Goal: Task Accomplishment & Management: Manage account settings

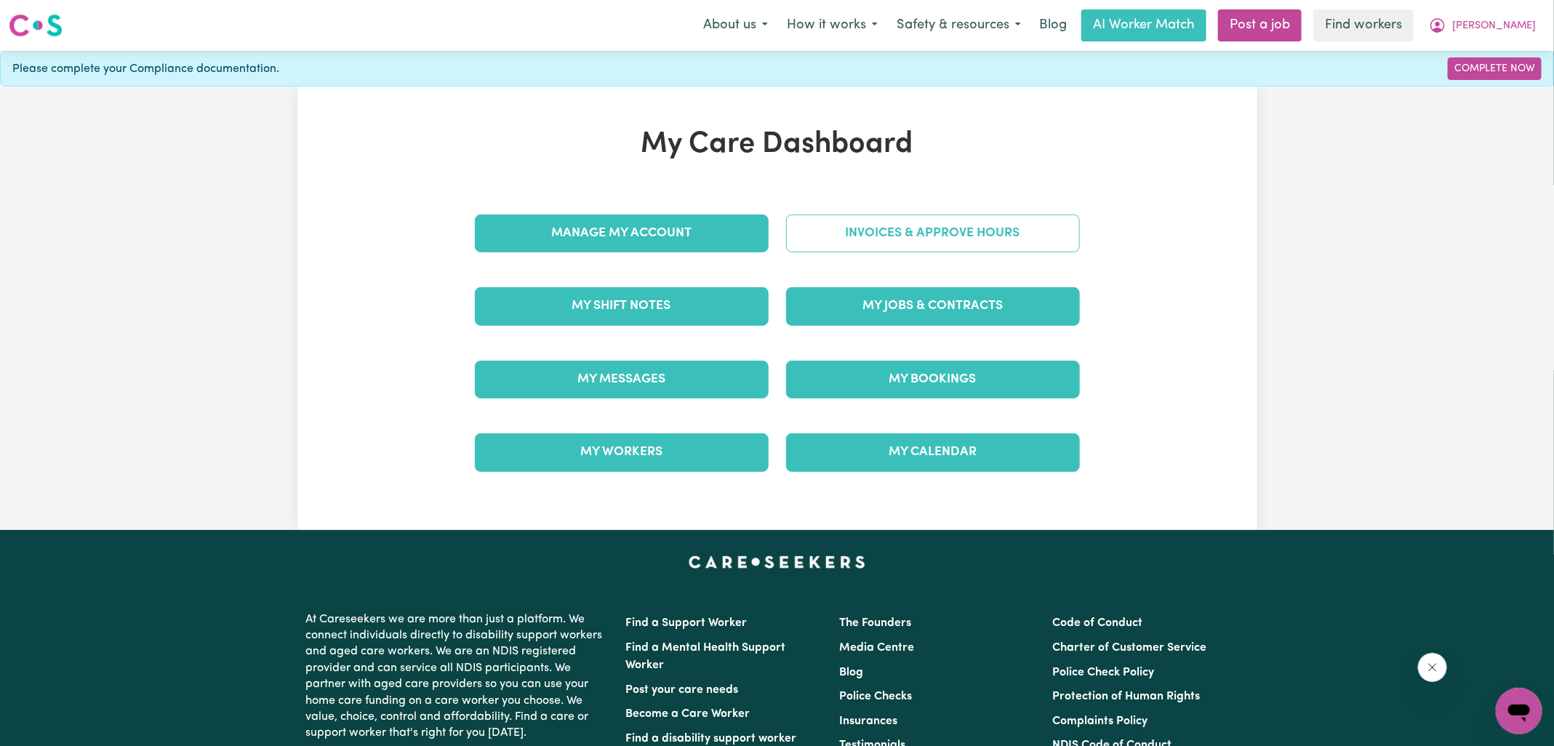
click at [804, 230] on link "Invoices & Approve Hours" at bounding box center [933, 234] width 294 height 38
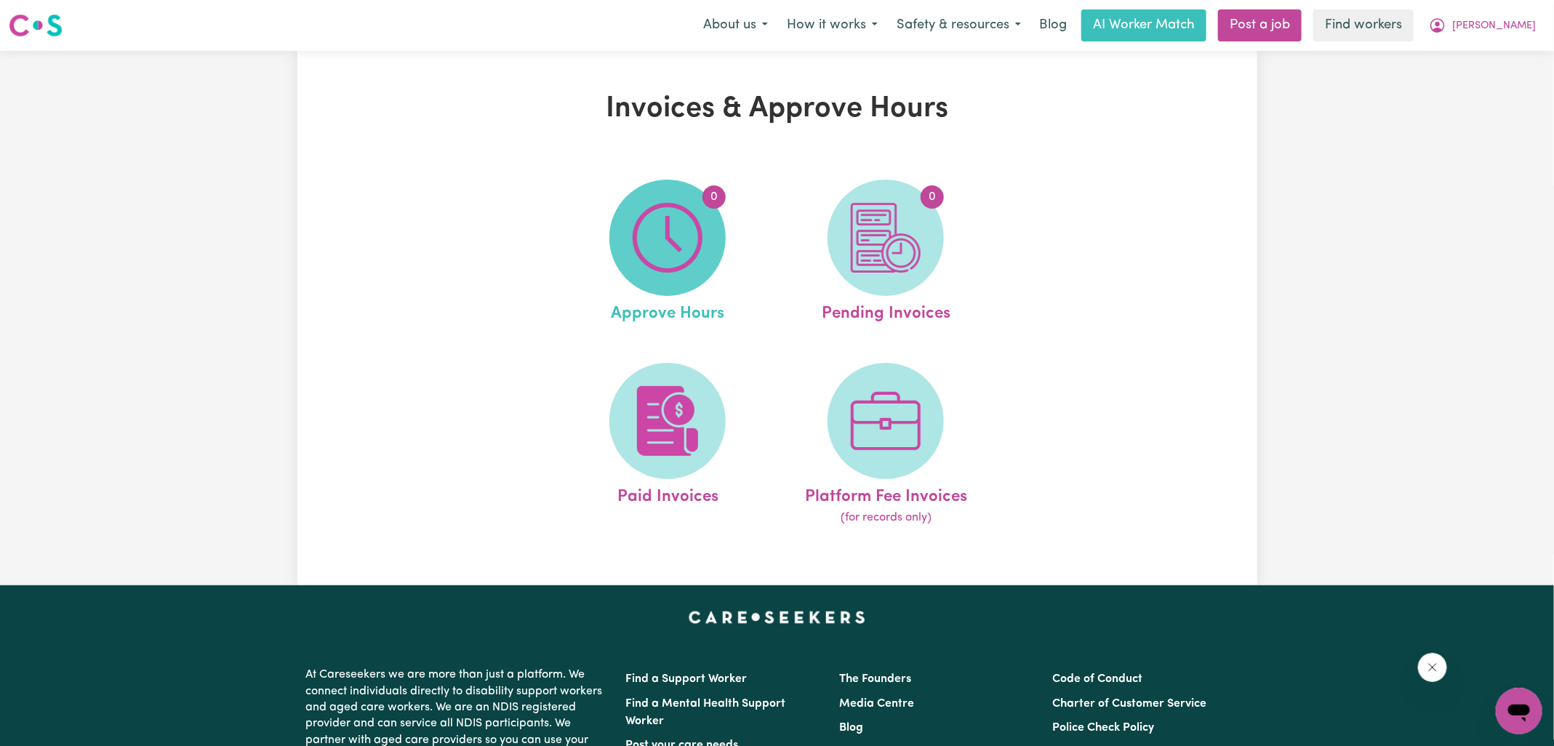
click at [694, 248] on img at bounding box center [668, 238] width 70 height 70
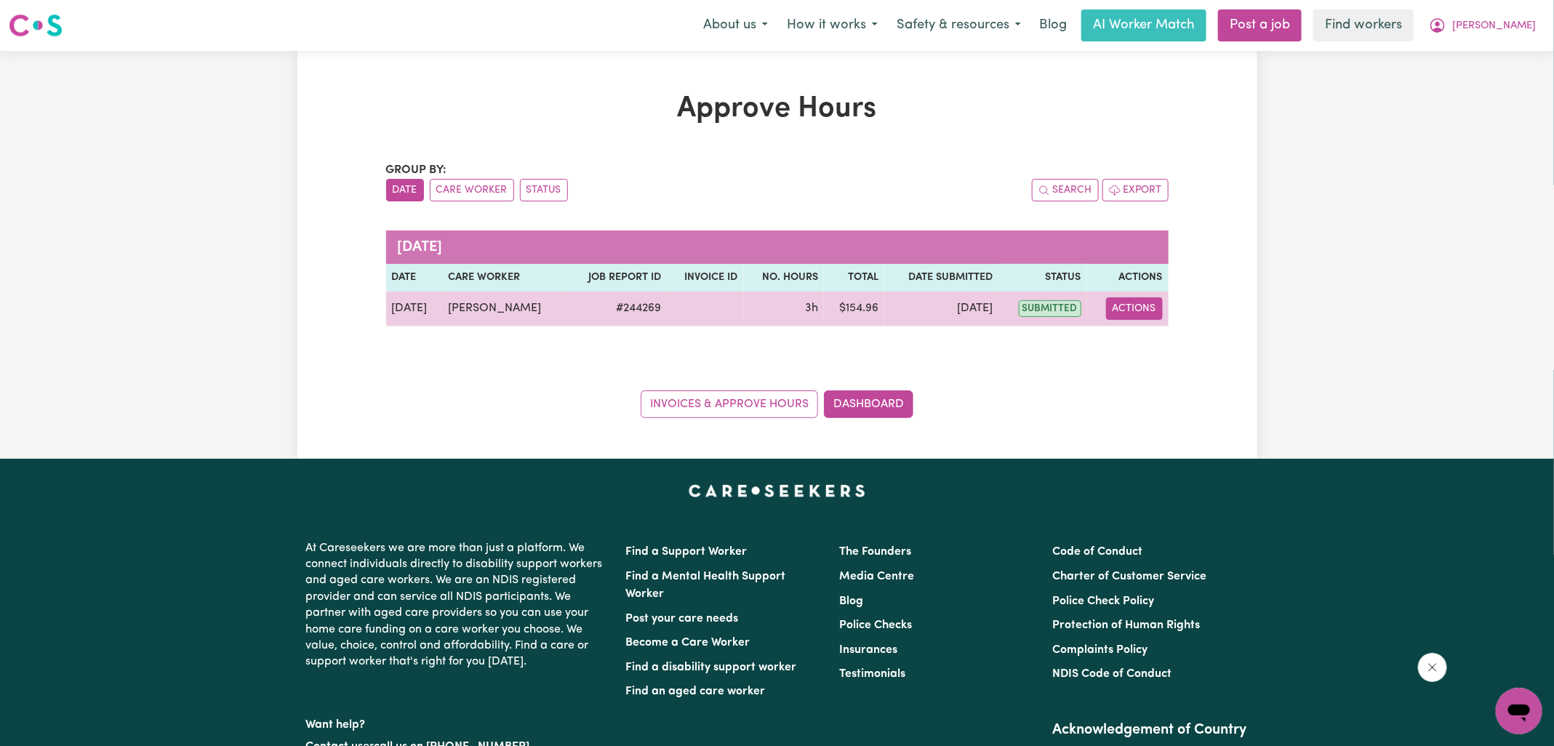
click at [1148, 306] on button "Actions" at bounding box center [1134, 308] width 57 height 23
click at [1152, 345] on link "View Job Report" at bounding box center [1171, 341] width 124 height 29
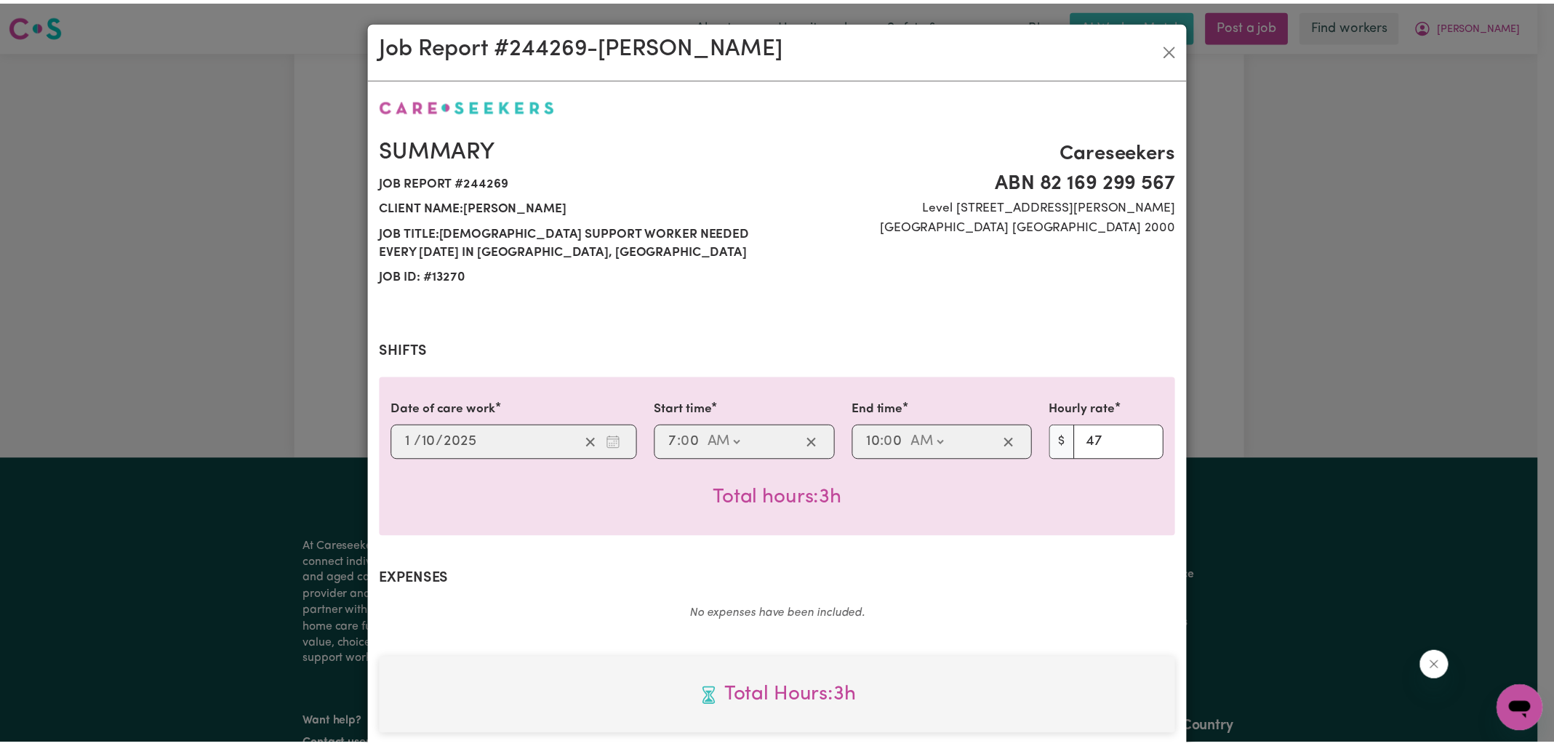
scroll to position [393, 0]
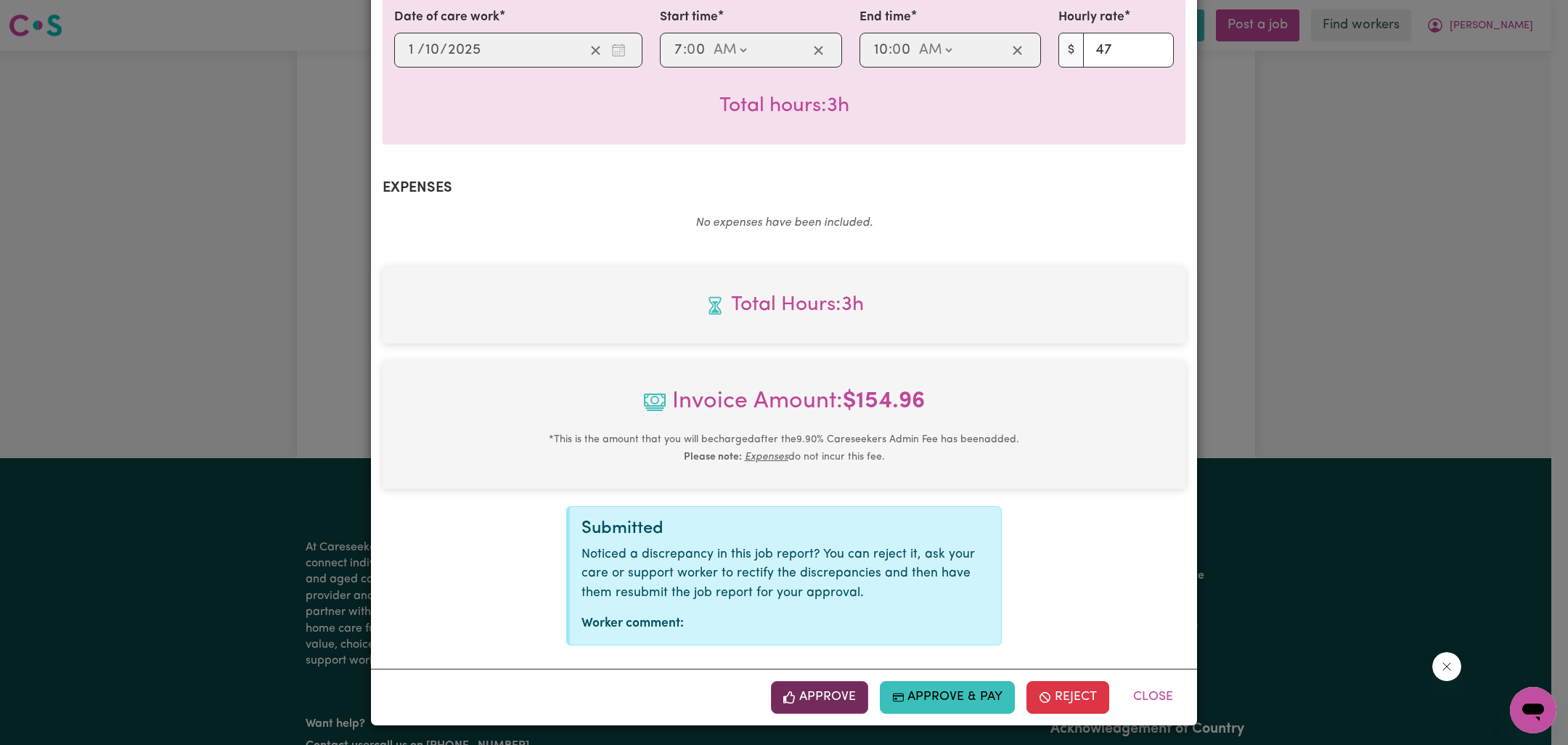
click at [821, 695] on button "Approve" at bounding box center [818, 697] width 97 height 32
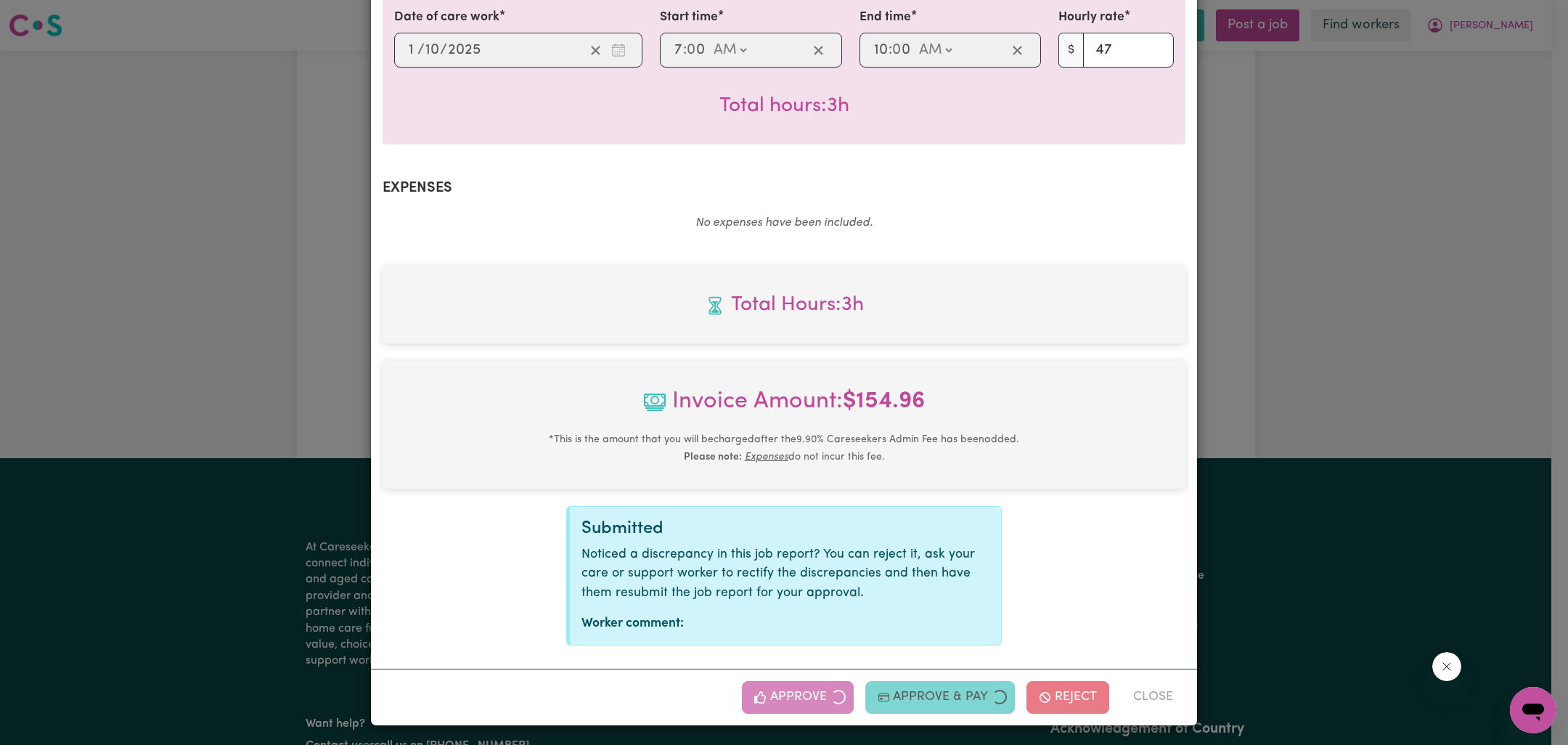
click at [1292, 459] on div "Job Report # 244269 - [PERSON_NAME] Summary Job report # 244269 Client name: [P…" at bounding box center [784, 372] width 1568 height 745
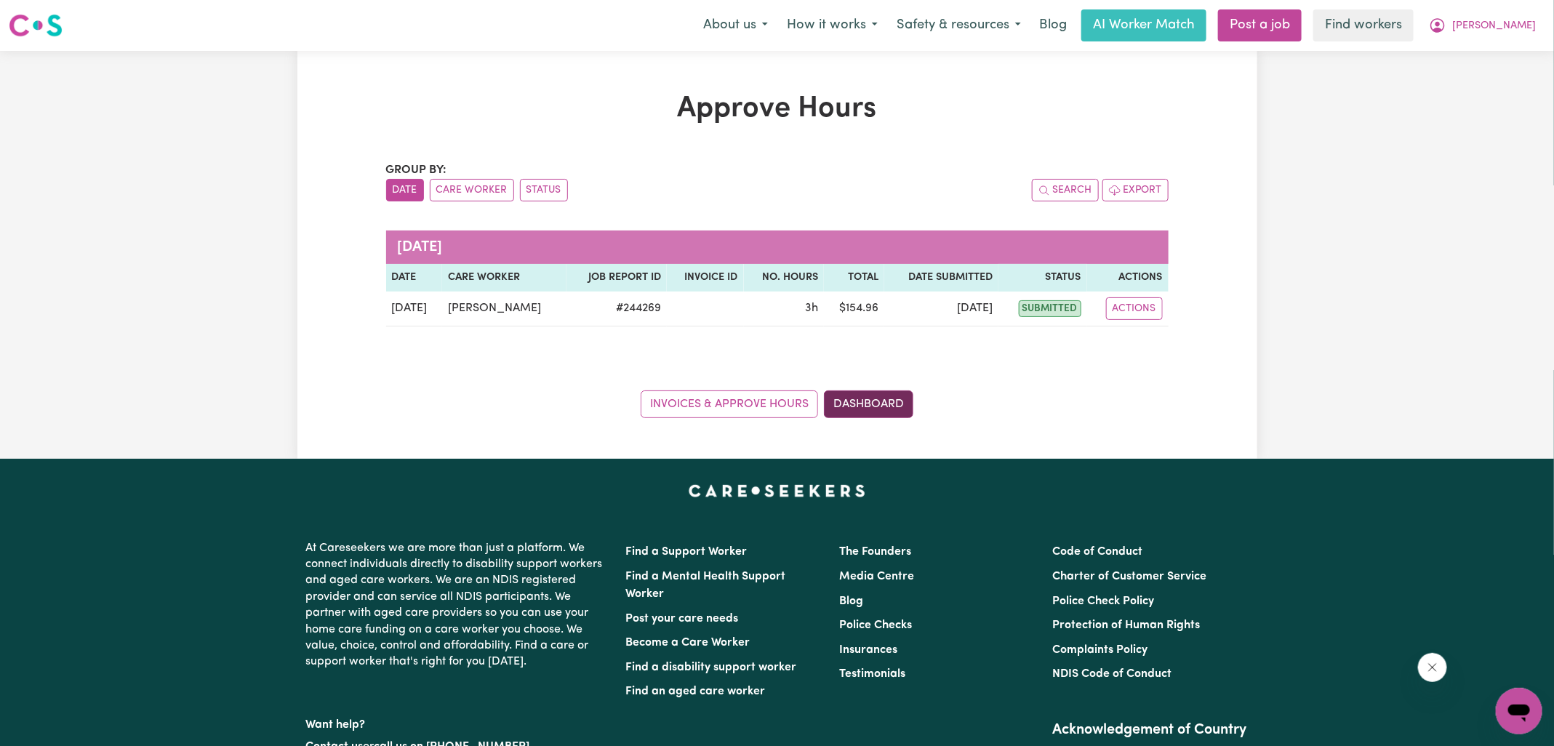
click at [869, 400] on link "Dashboard" at bounding box center [868, 405] width 89 height 28
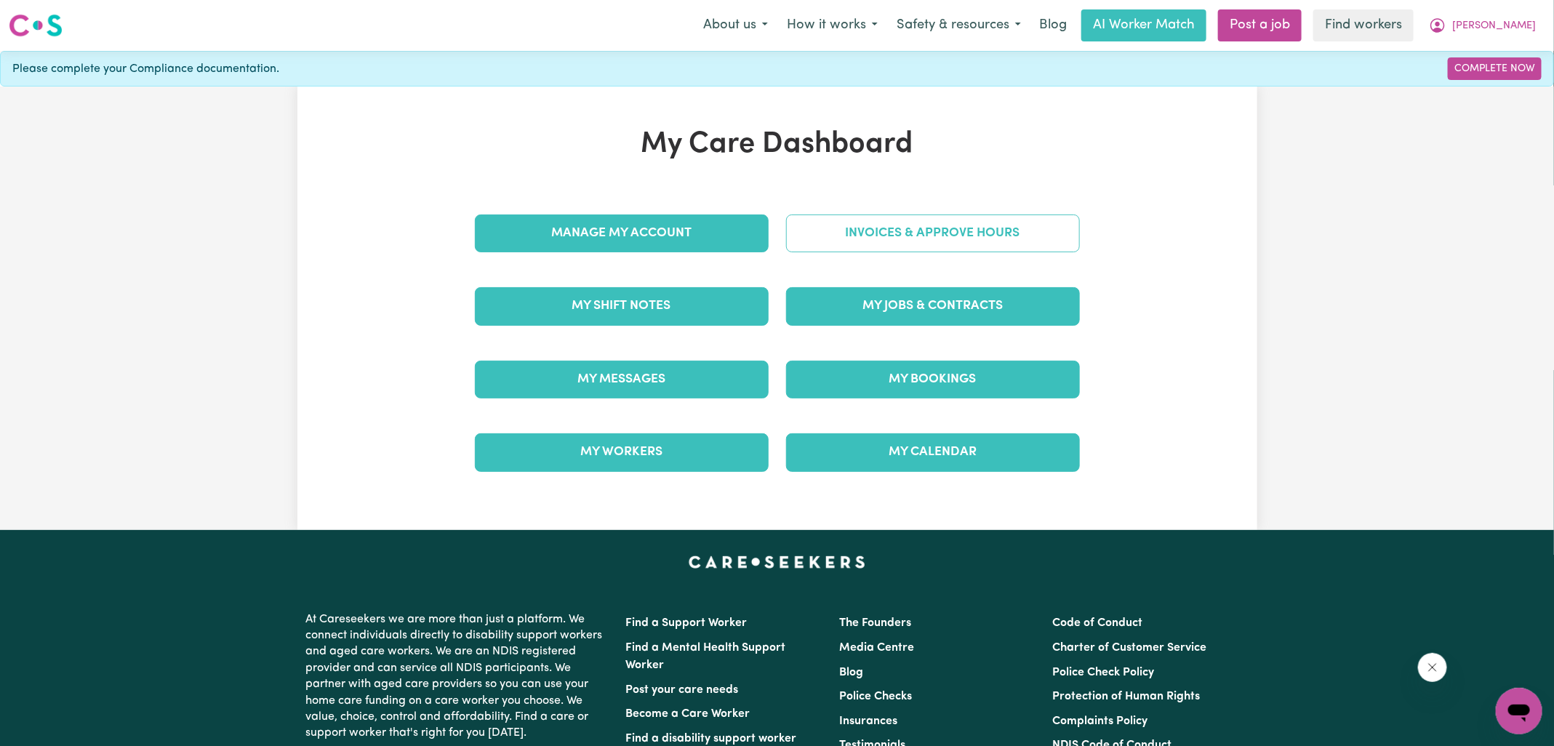
click at [860, 228] on link "Invoices & Approve Hours" at bounding box center [933, 234] width 294 height 38
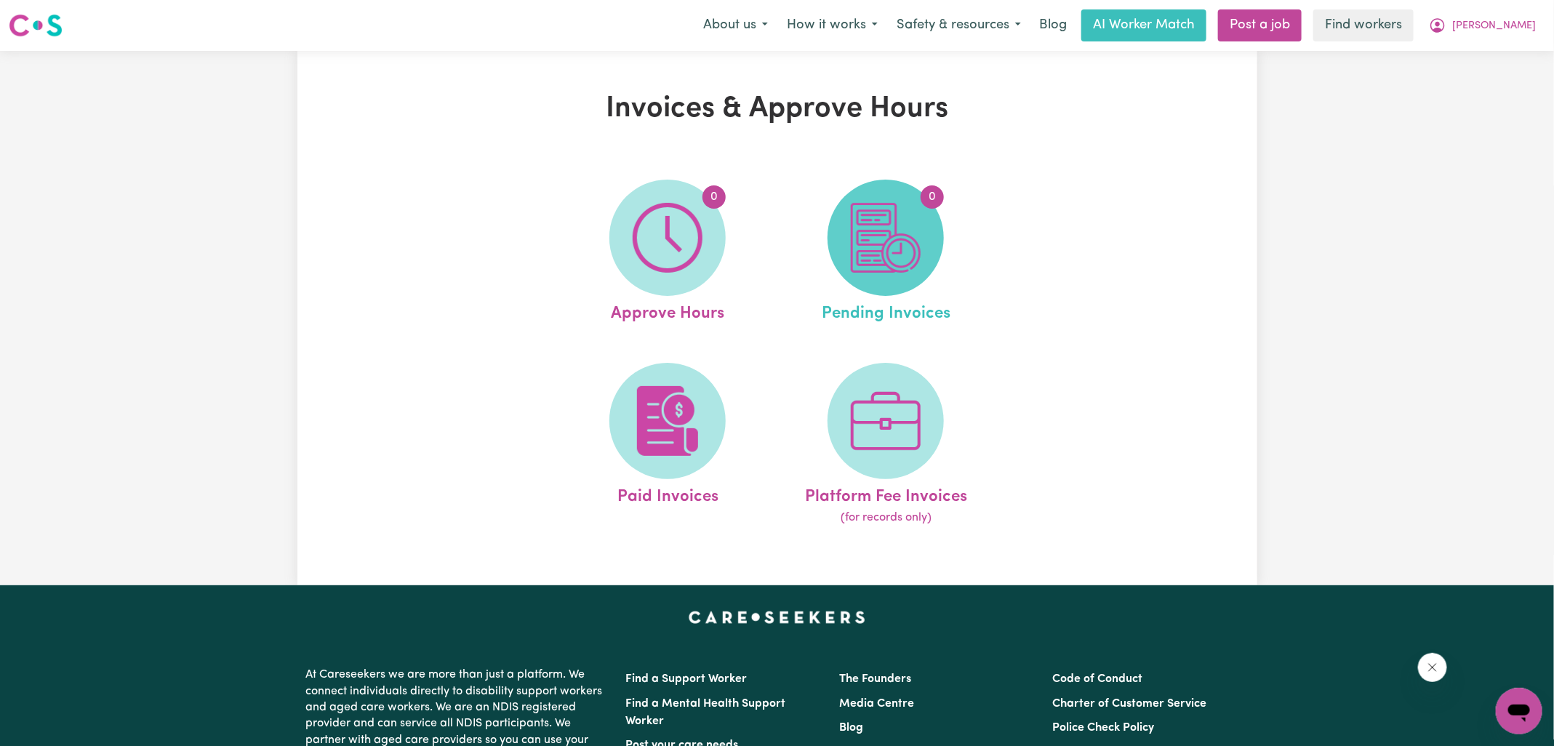
click at [919, 261] on img at bounding box center [886, 238] width 70 height 70
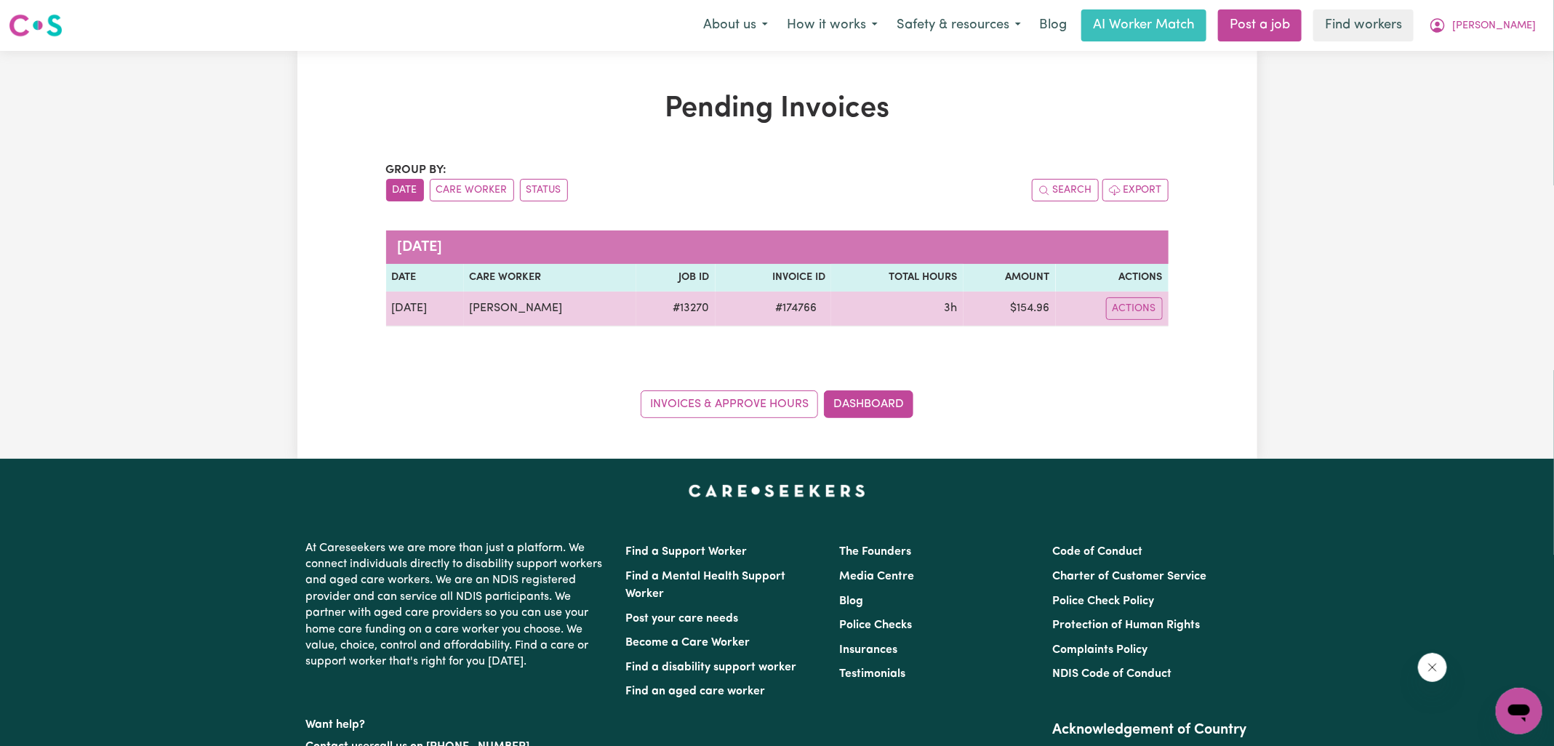
click at [788, 309] on span "# 174766" at bounding box center [796, 308] width 59 height 17
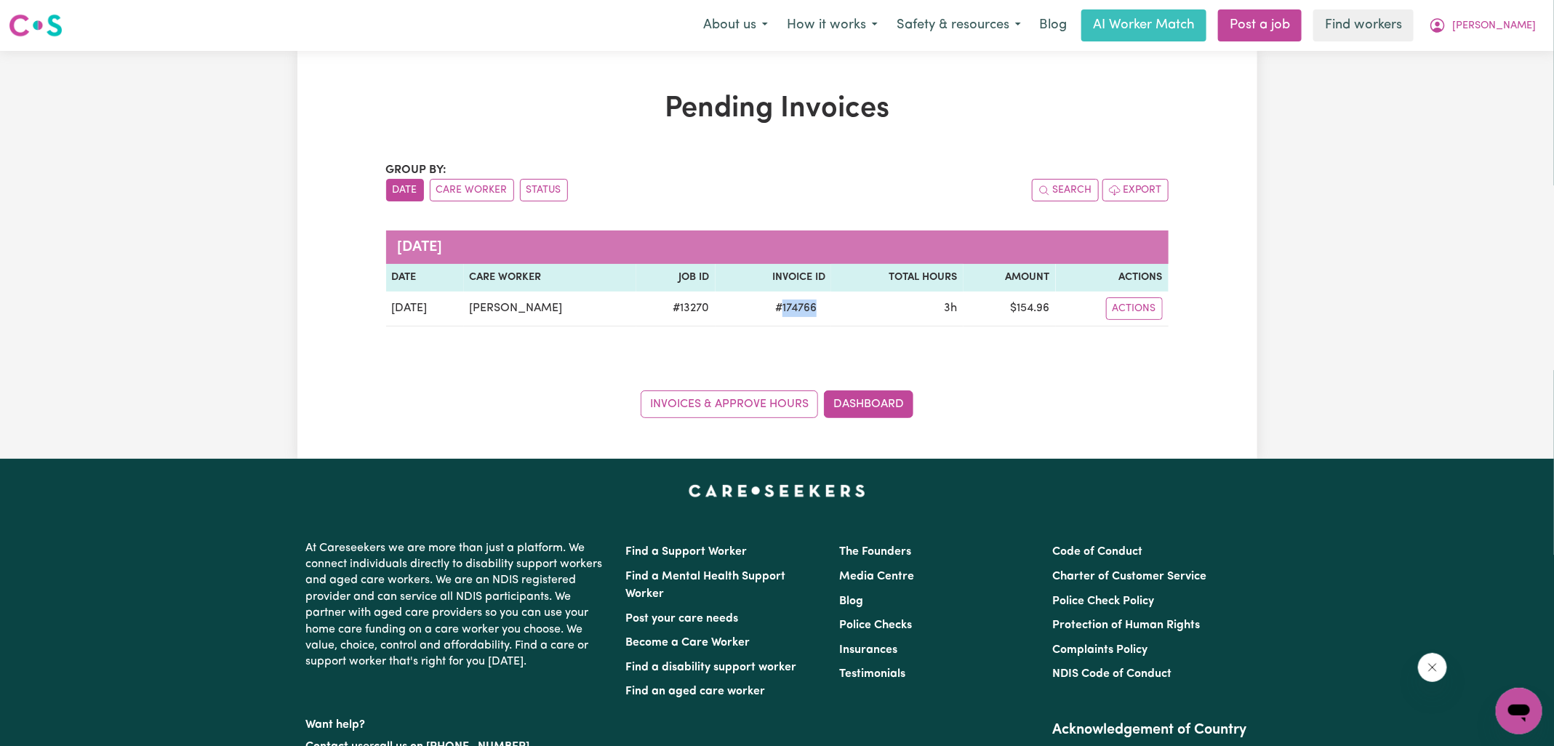
copy span "174766"
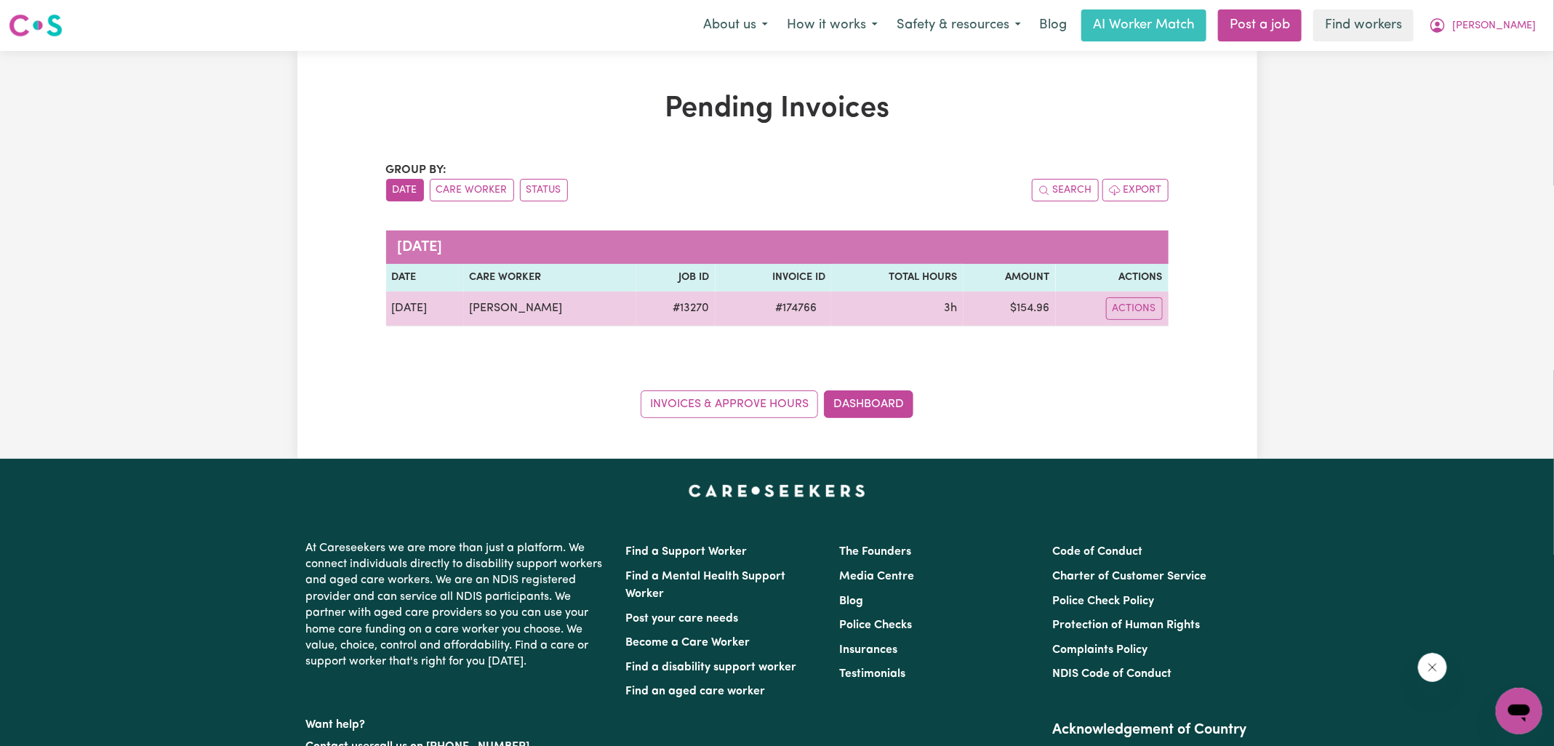
click at [1036, 305] on td "$ 154.96" at bounding box center [1010, 309] width 92 height 35
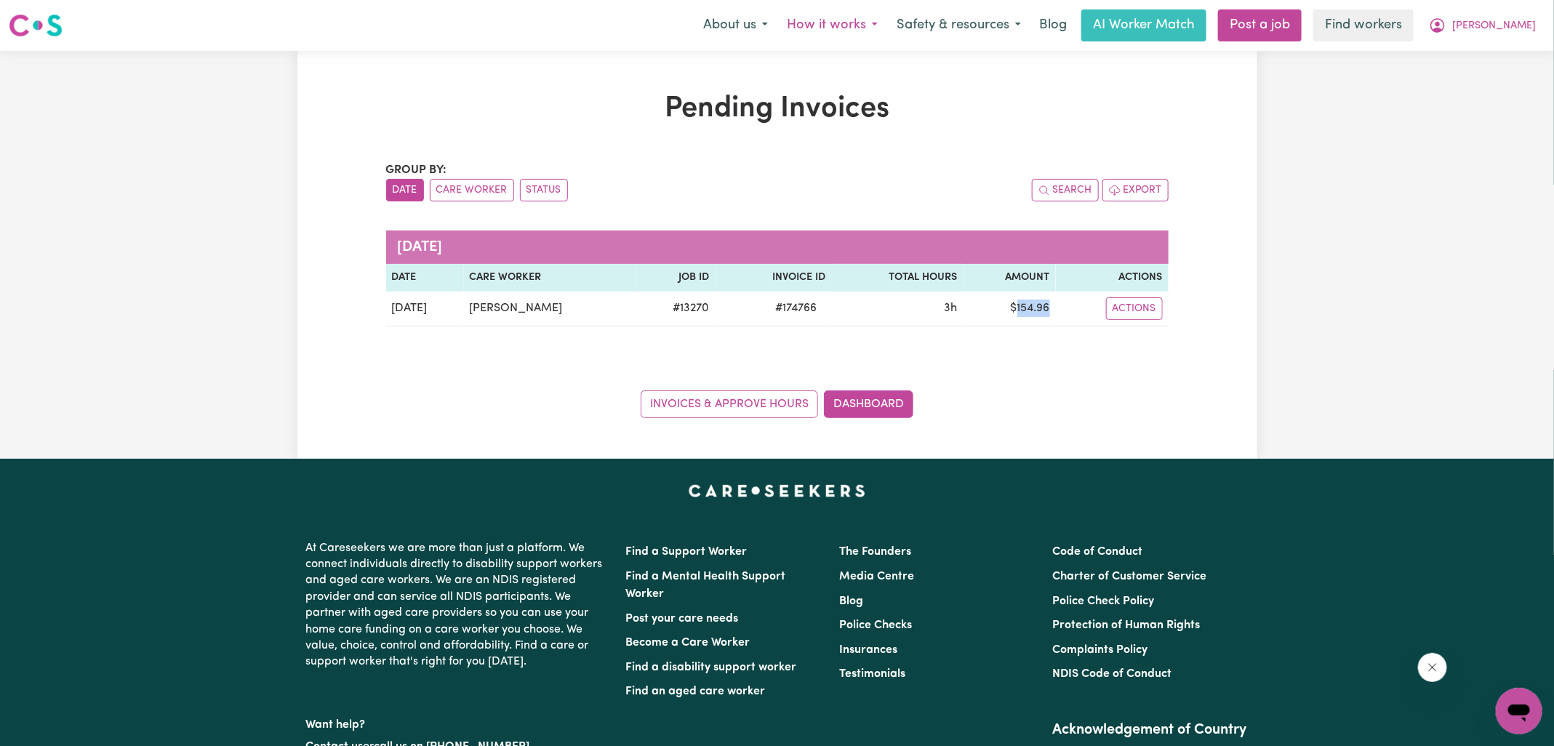
copy td "154.96"
drag, startPoint x: 1493, startPoint y: 25, endPoint x: 1483, endPoint y: 37, distance: 15.5
click at [1440, 26] on icon "My Account" at bounding box center [1438, 24] width 4 height 5
click at [1454, 91] on link "Logout" at bounding box center [1487, 84] width 115 height 28
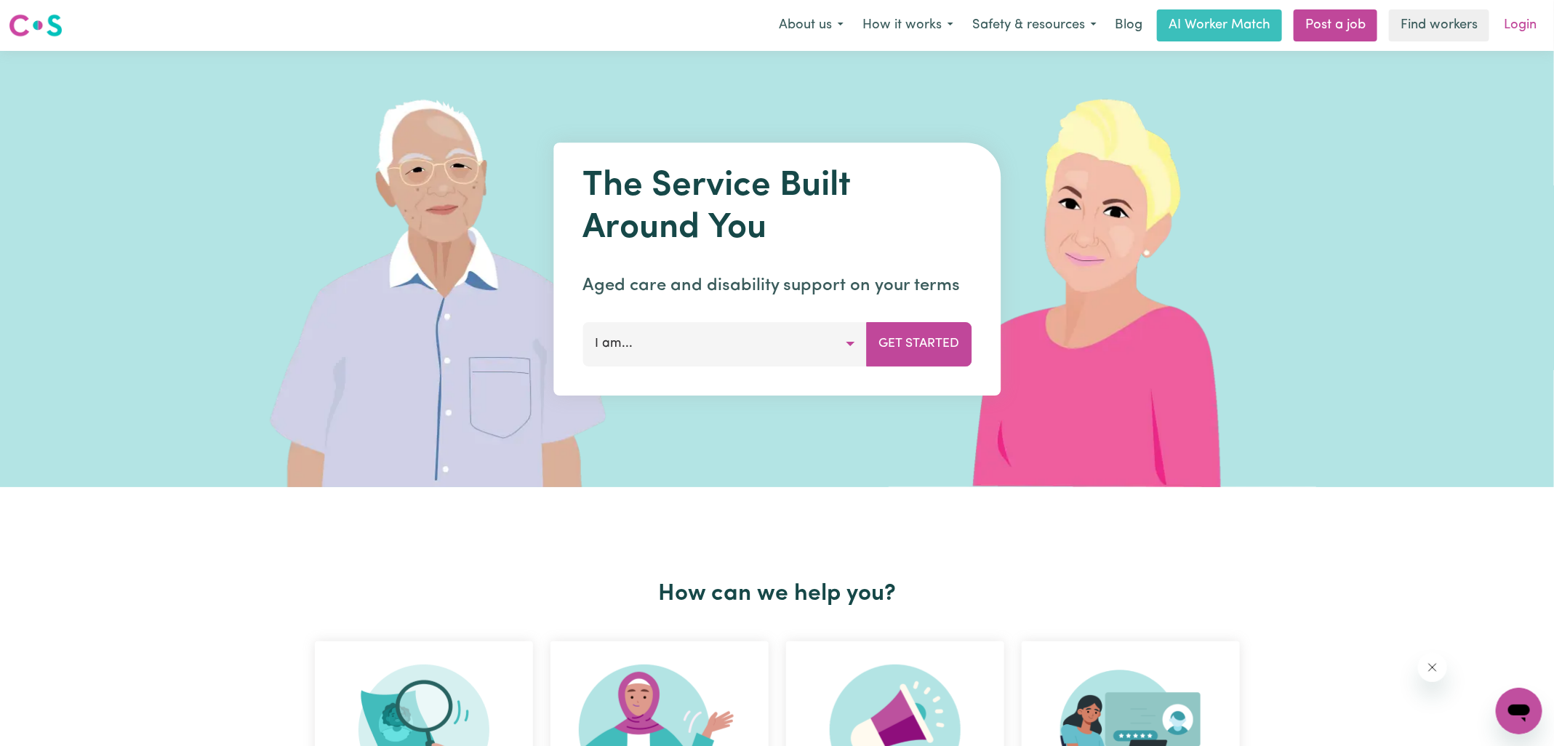
click at [1533, 26] on link "Login" at bounding box center [1520, 25] width 50 height 32
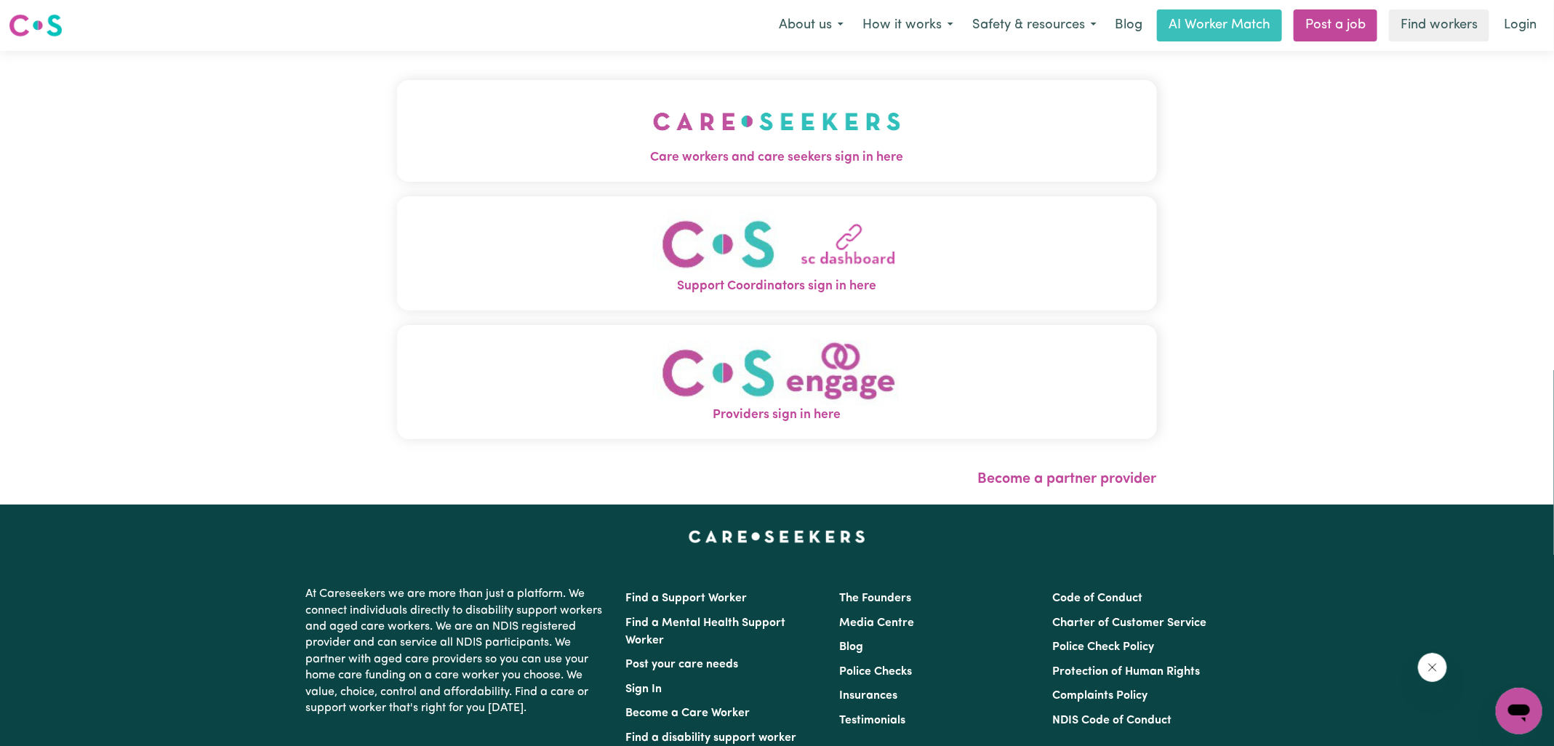
click at [774, 149] on span "Care workers and care seekers sign in here" at bounding box center [777, 157] width 760 height 19
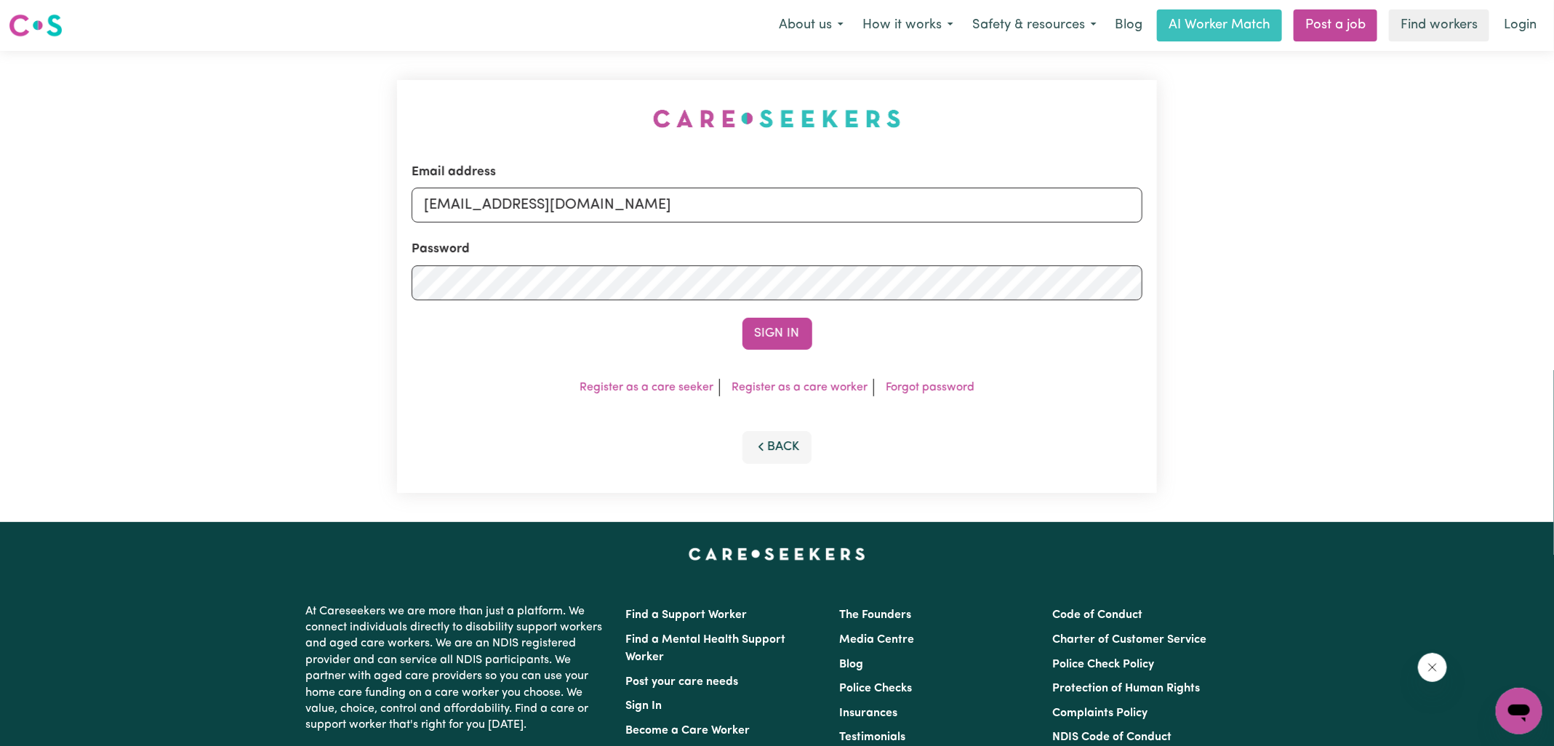
click at [509, 71] on div "Email address [EMAIL_ADDRESS][DOMAIN_NAME] Password Sign In Register as a care …" at bounding box center [777, 286] width 778 height 471
drag, startPoint x: 498, startPoint y: 202, endPoint x: 1193, endPoint y: 209, distance: 695.4
click at [1193, 209] on div "Email address [EMAIL_ADDRESS][DOMAIN_NAME] Password Sign In Register as a care …" at bounding box center [777, 286] width 1554 height 471
type input "[EMAIL_ADDRESS][DOMAIN_NAME]"
click at [743, 318] on button "Sign In" at bounding box center [778, 334] width 70 height 32
